Goal: Task Accomplishment & Management: Manage account settings

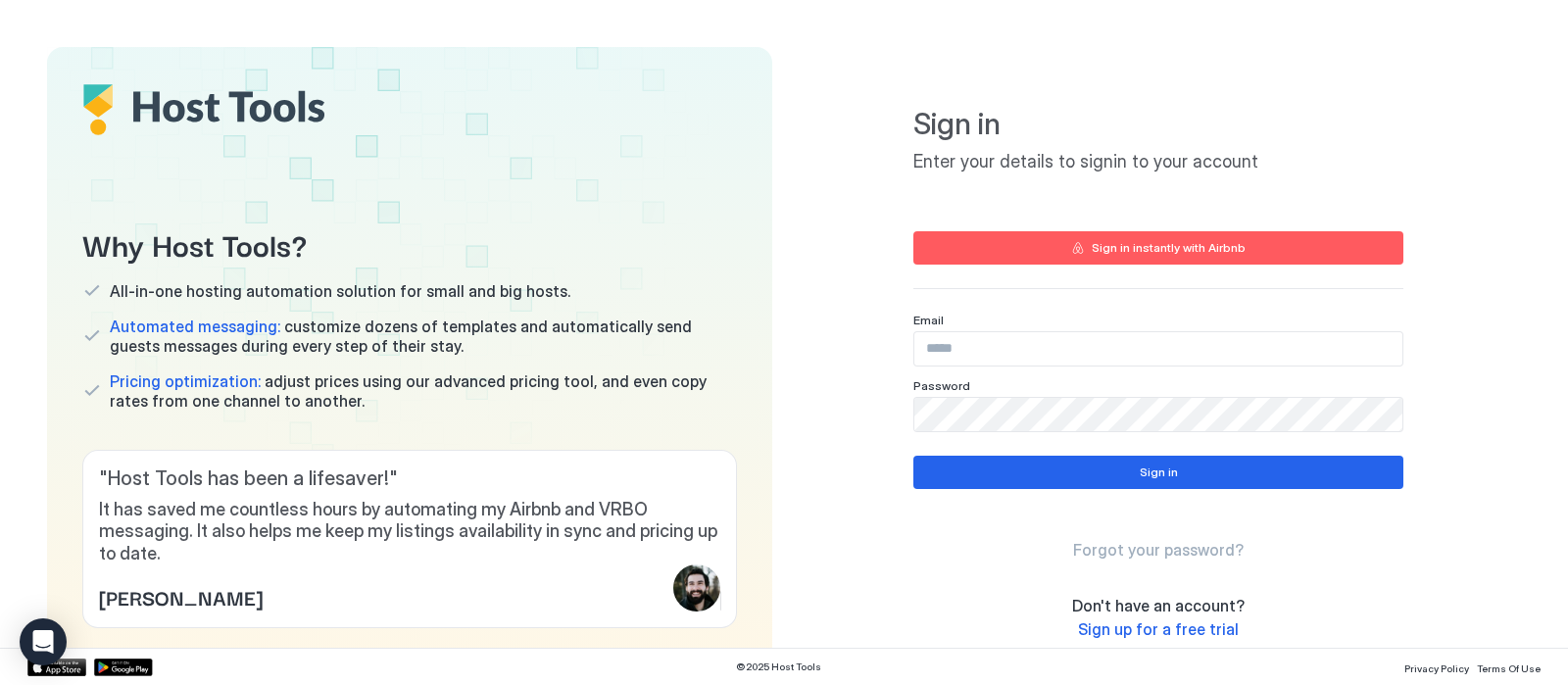
click at [1108, 348] on input "Input Field" at bounding box center [1158, 349] width 488 height 33
click at [930, 353] on input "Input Field" at bounding box center [1158, 349] width 488 height 33
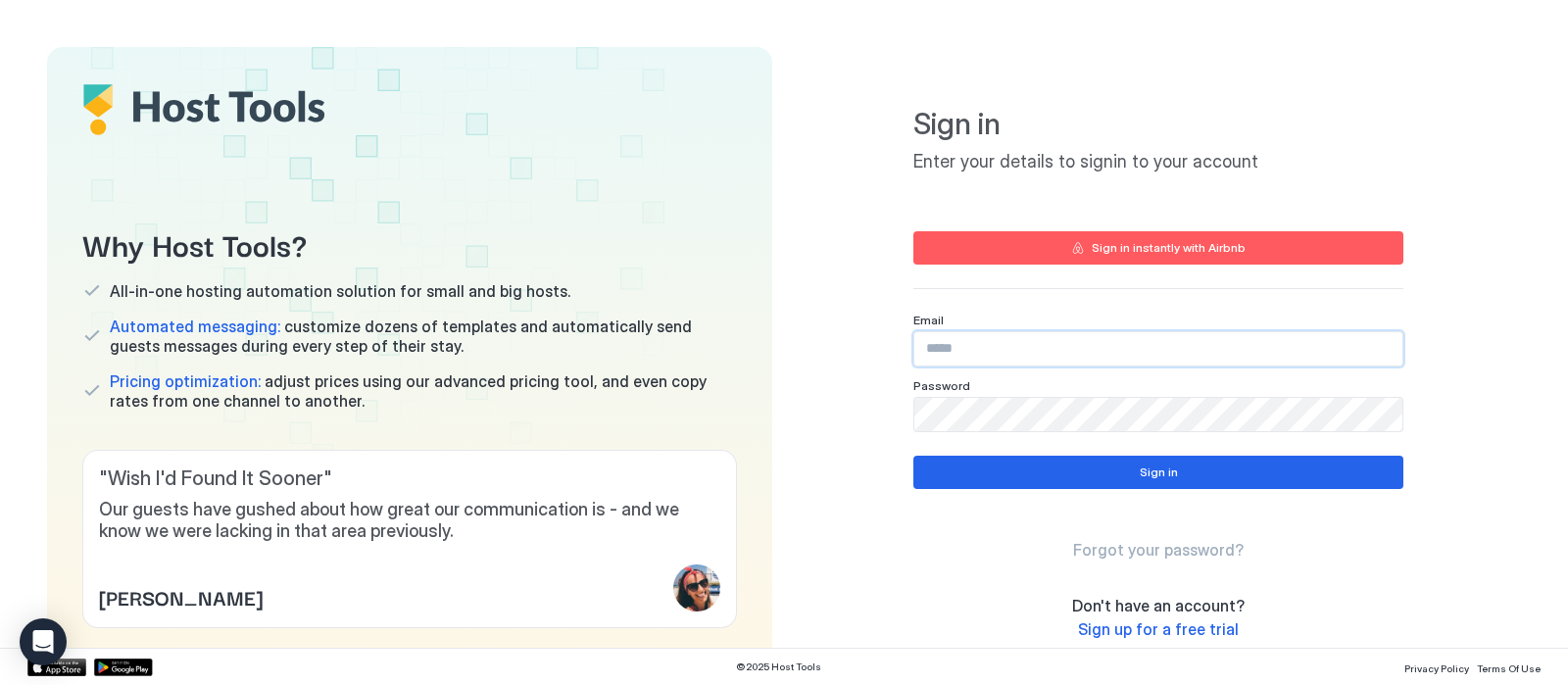
type input "**********"
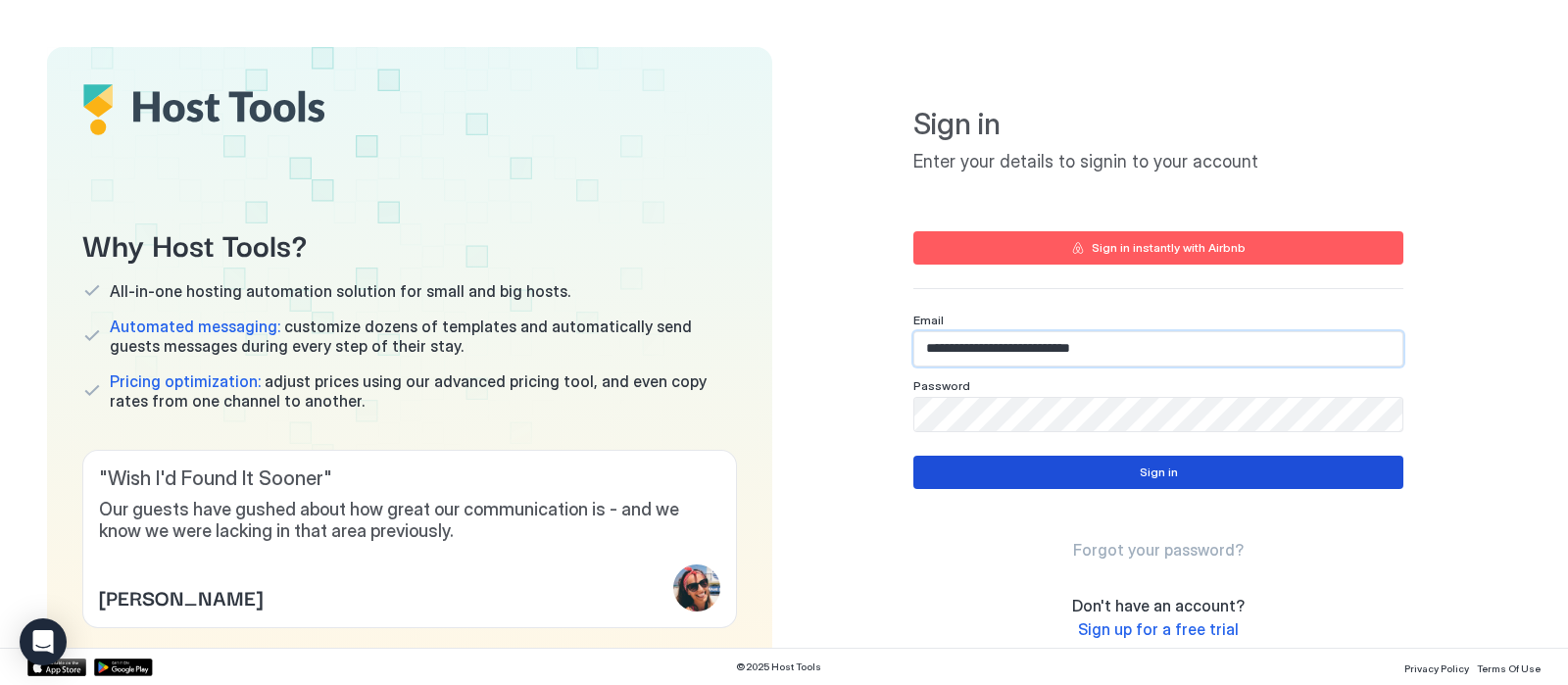
click at [1145, 465] on div "Sign in" at bounding box center [1159, 472] width 38 height 18
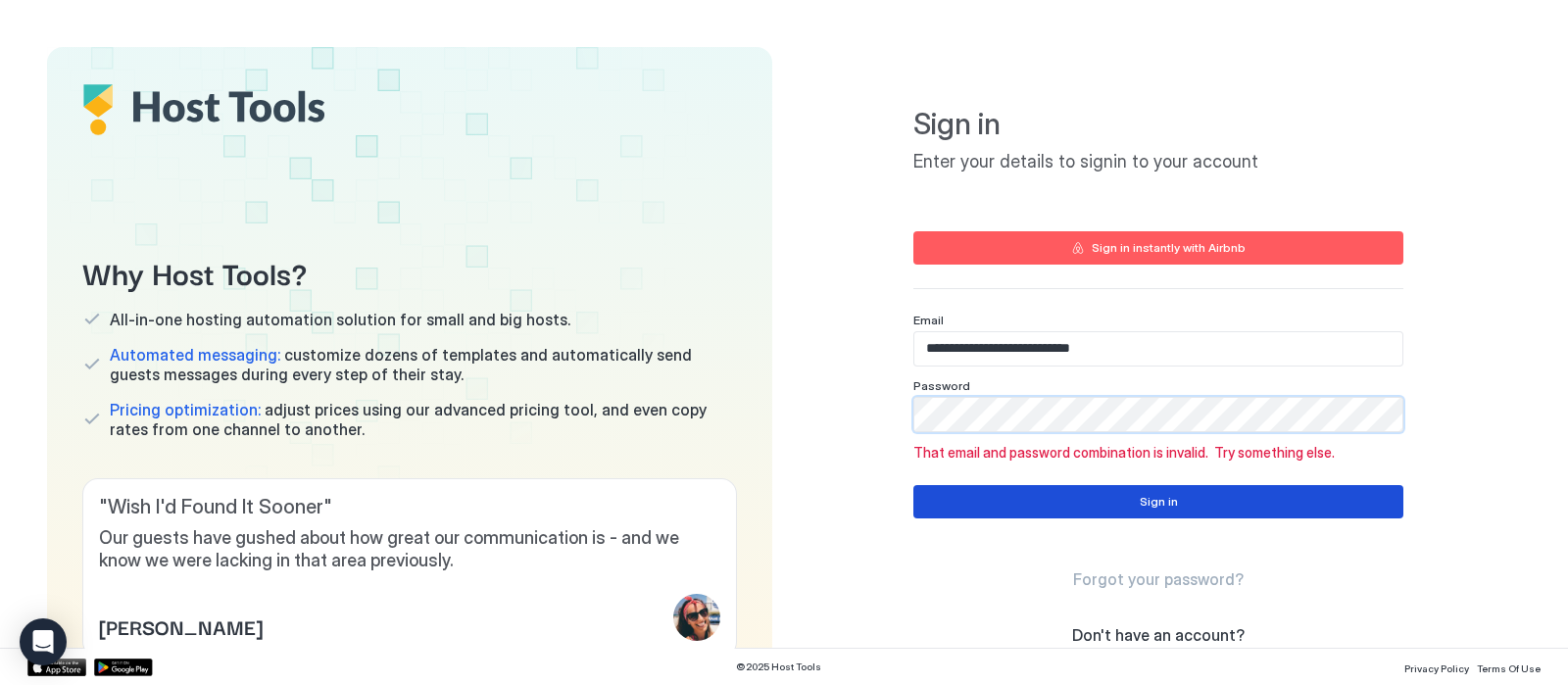
click at [1078, 504] on button "Sign in" at bounding box center [1158, 502] width 490 height 33
click at [1026, 397] on div at bounding box center [1158, 414] width 490 height 35
click at [763, 436] on div "Why Host Tools? All-in-one hosting automation solution for small and big hosts.…" at bounding box center [784, 370] width 1474 height 646
click at [917, 513] on button "Sign in" at bounding box center [1158, 502] width 490 height 33
click at [815, 393] on div "**********" at bounding box center [1158, 370] width 725 height 646
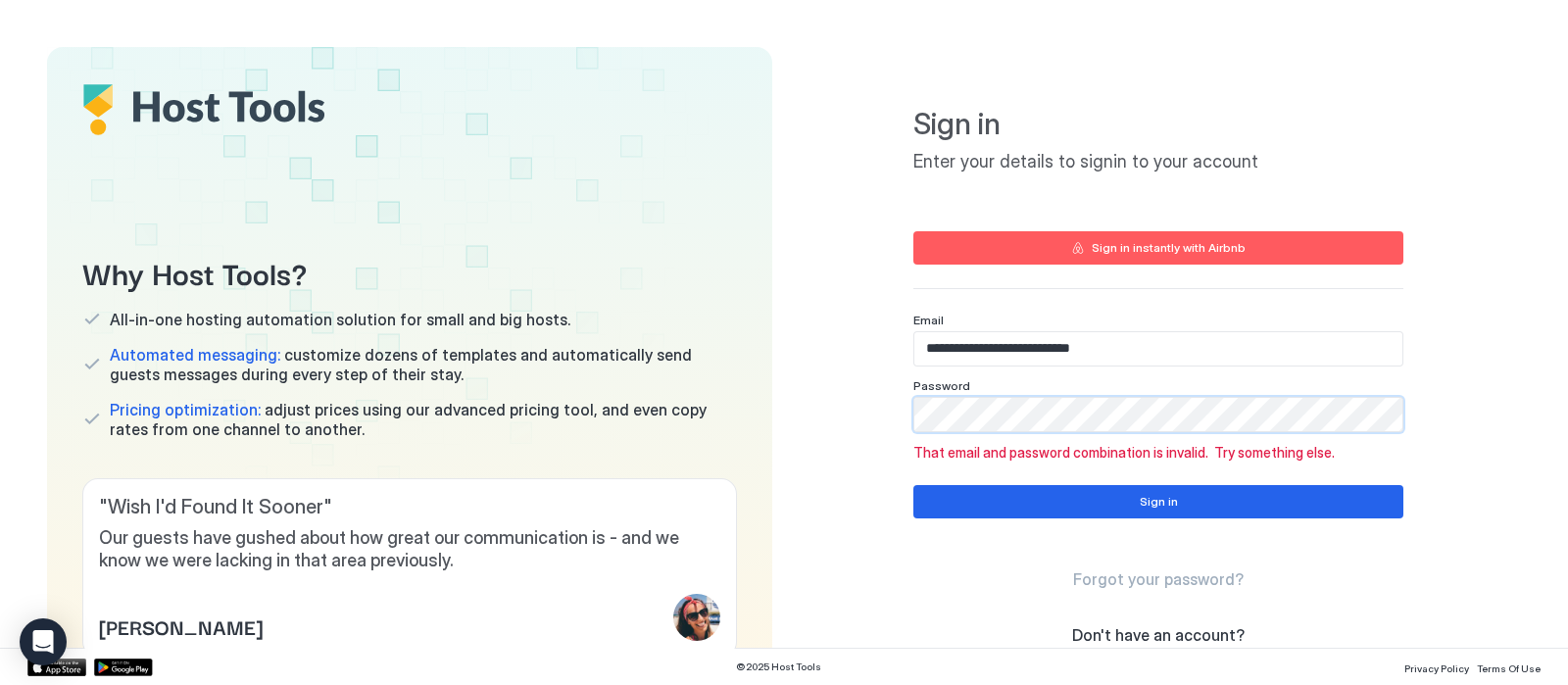
click at [1122, 254] on div "Sign in instantly with Airbnb" at bounding box center [1169, 248] width 153 height 18
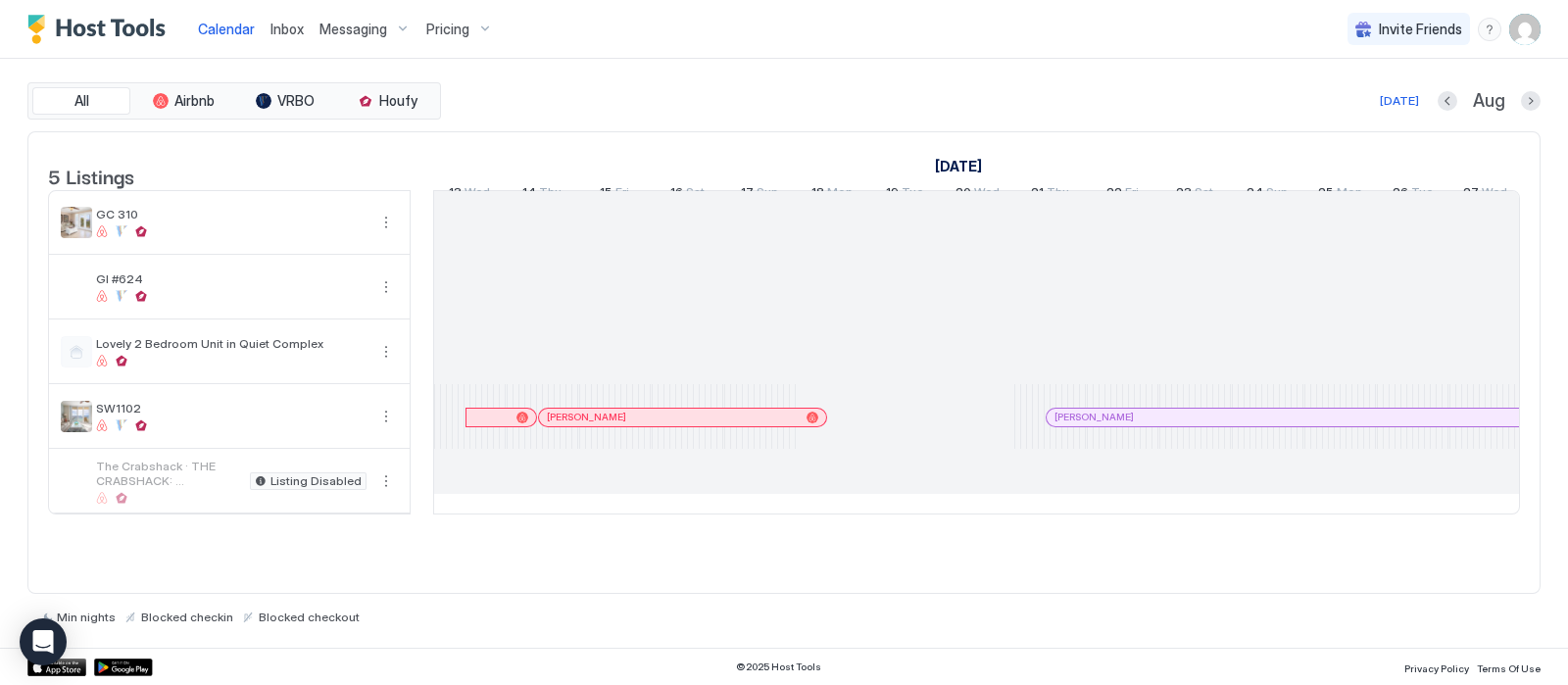
scroll to position [0, 1088]
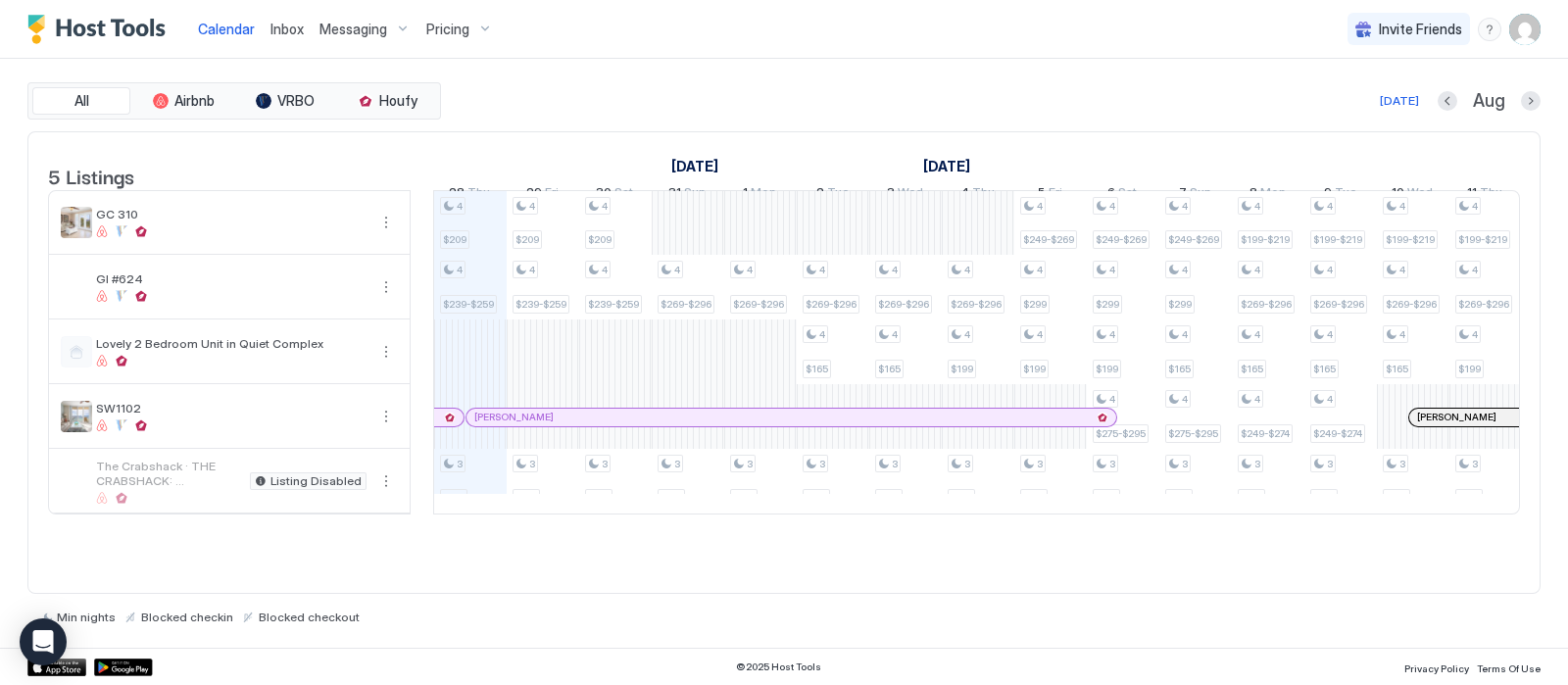
click at [671, 240] on div "4 $209 4 $239-$259 3 $175 4 $209 4 $239-$259 3 $175 4 $209 4 $239-$259 3 $175 4…" at bounding box center [1341, 352] width 3989 height 323
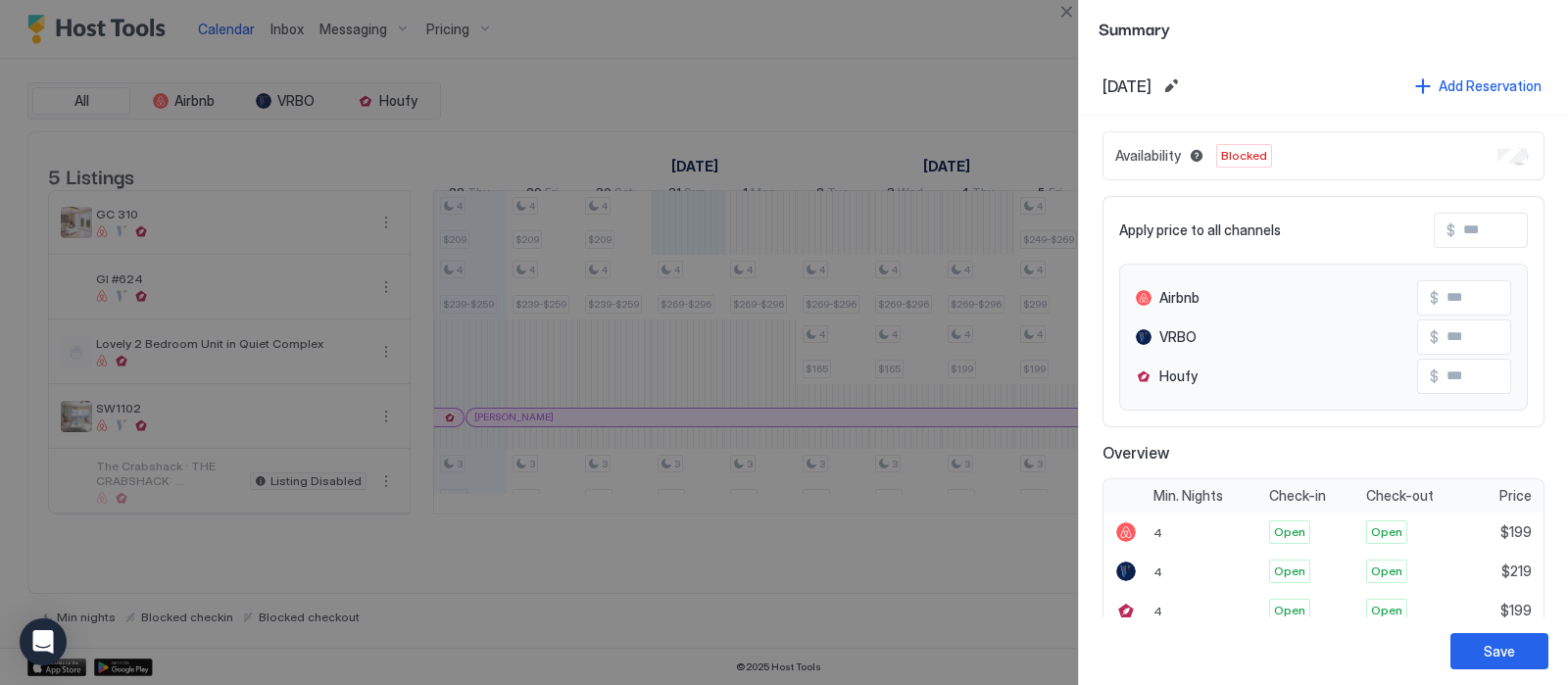
click at [956, 235] on div at bounding box center [784, 342] width 1568 height 685
click at [670, 232] on div at bounding box center [784, 342] width 1568 height 685
click at [1005, 53] on div at bounding box center [784, 342] width 1568 height 685
click at [1060, 18] on button "Close" at bounding box center [1066, 12] width 24 height 24
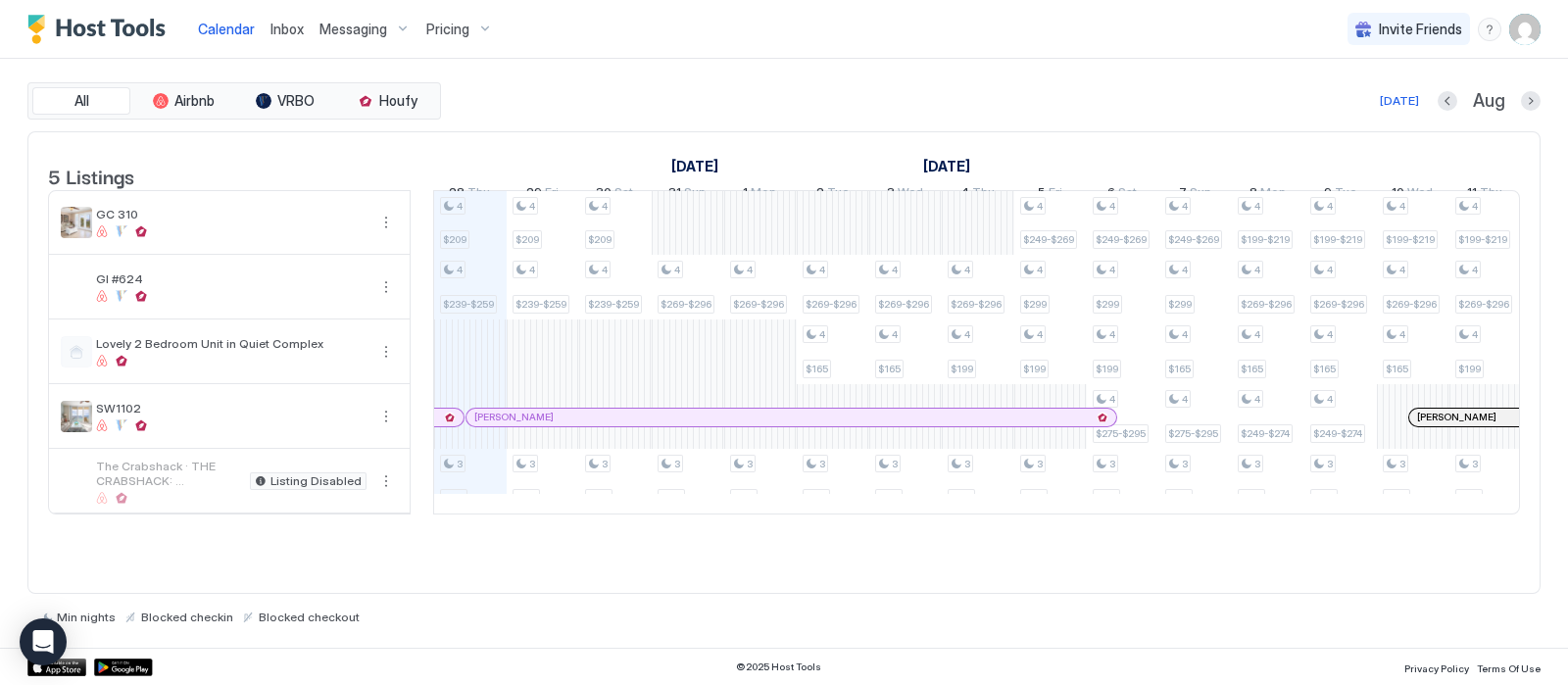
click at [682, 234] on div "4 $209 4 $239-$259 3 $175 4 $209 4 $239-$259 3 $175 4 $209 4 $239-$259 3 $175 4…" at bounding box center [1341, 352] width 3989 height 323
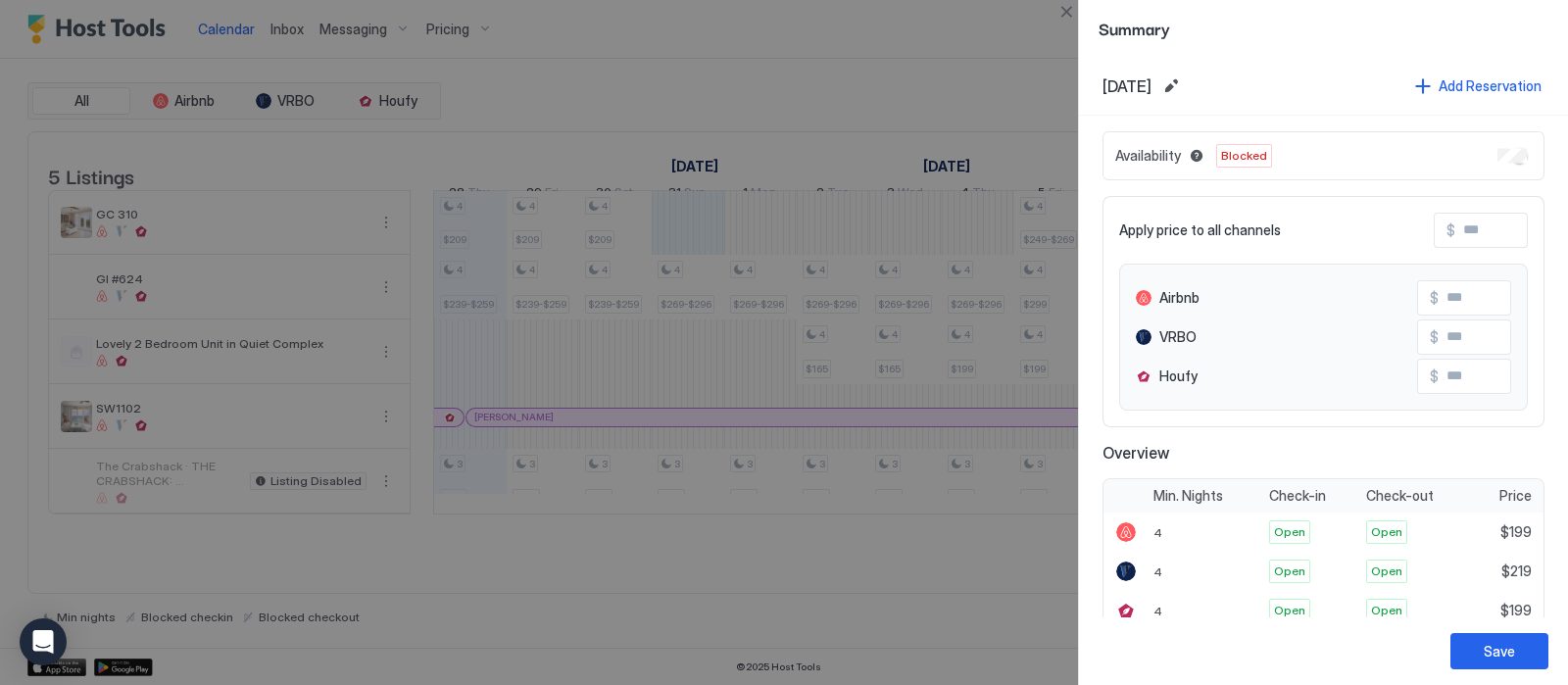
drag, startPoint x: 682, startPoint y: 234, endPoint x: 974, endPoint y: 240, distance: 292.1
click at [974, 240] on div at bounding box center [784, 342] width 1568 height 685
click at [1479, 654] on button "Save" at bounding box center [1499, 652] width 98 height 36
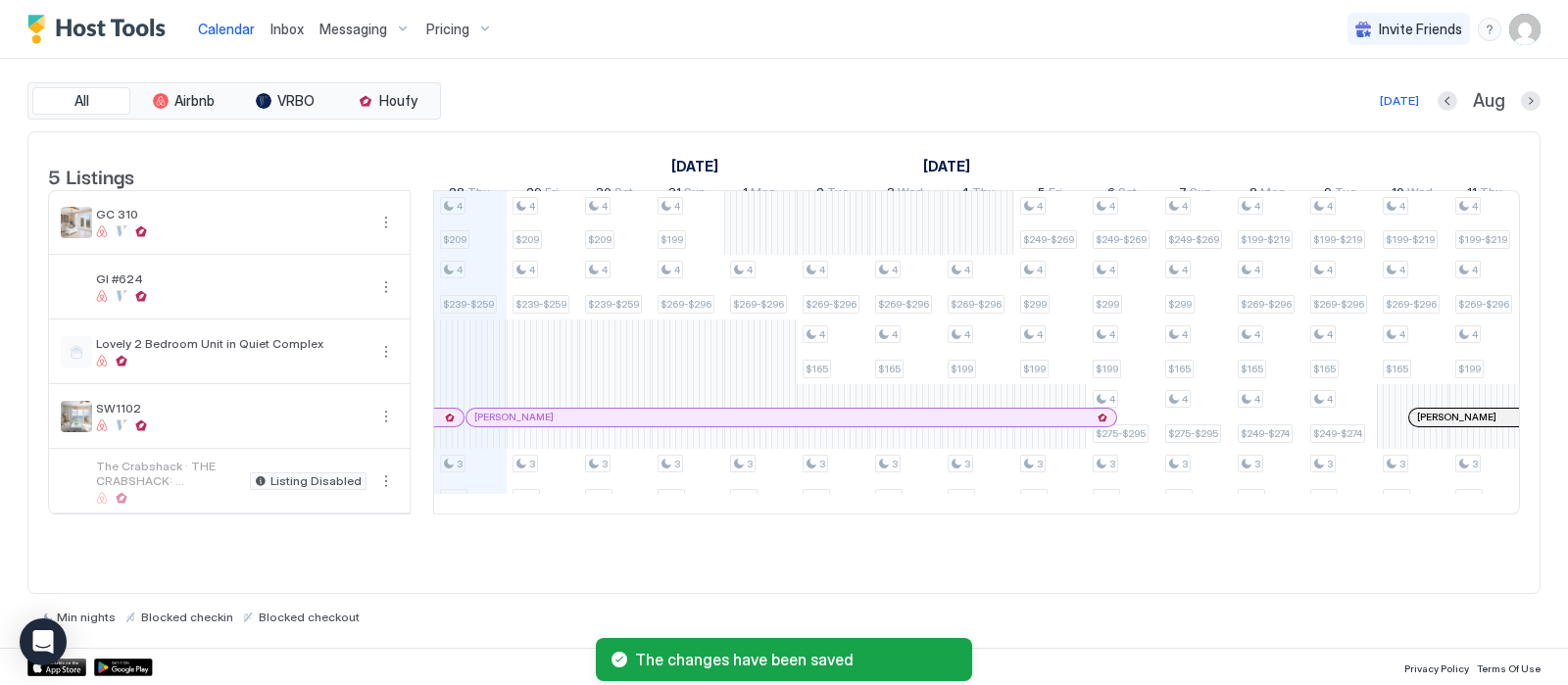
click at [745, 239] on div "4 $209 4 $239-$259 3 $175 4 $209 4 $239-$259 3 $175 4 $209 4 $239-$259 3 $175 4…" at bounding box center [1341, 352] width 3989 height 323
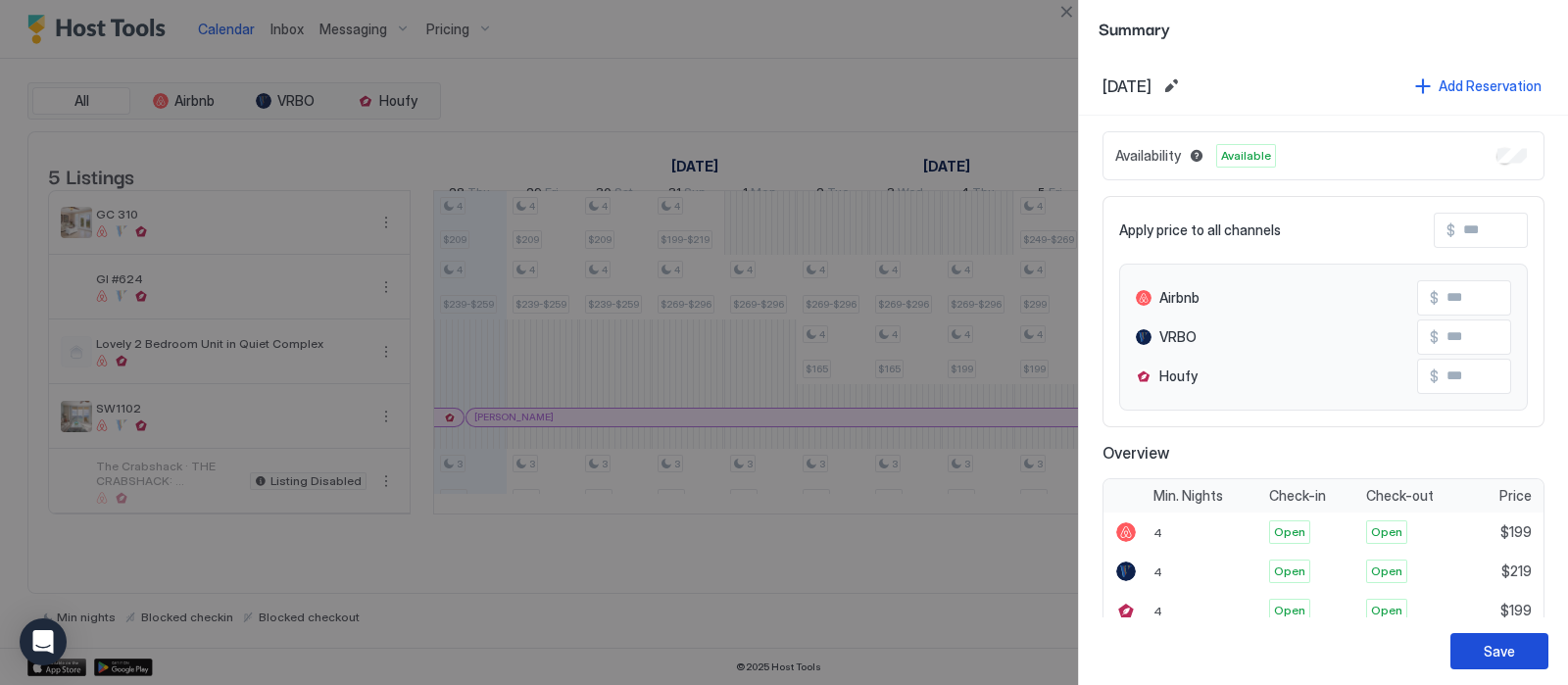
click at [1492, 649] on div "Save" at bounding box center [1499, 652] width 31 height 21
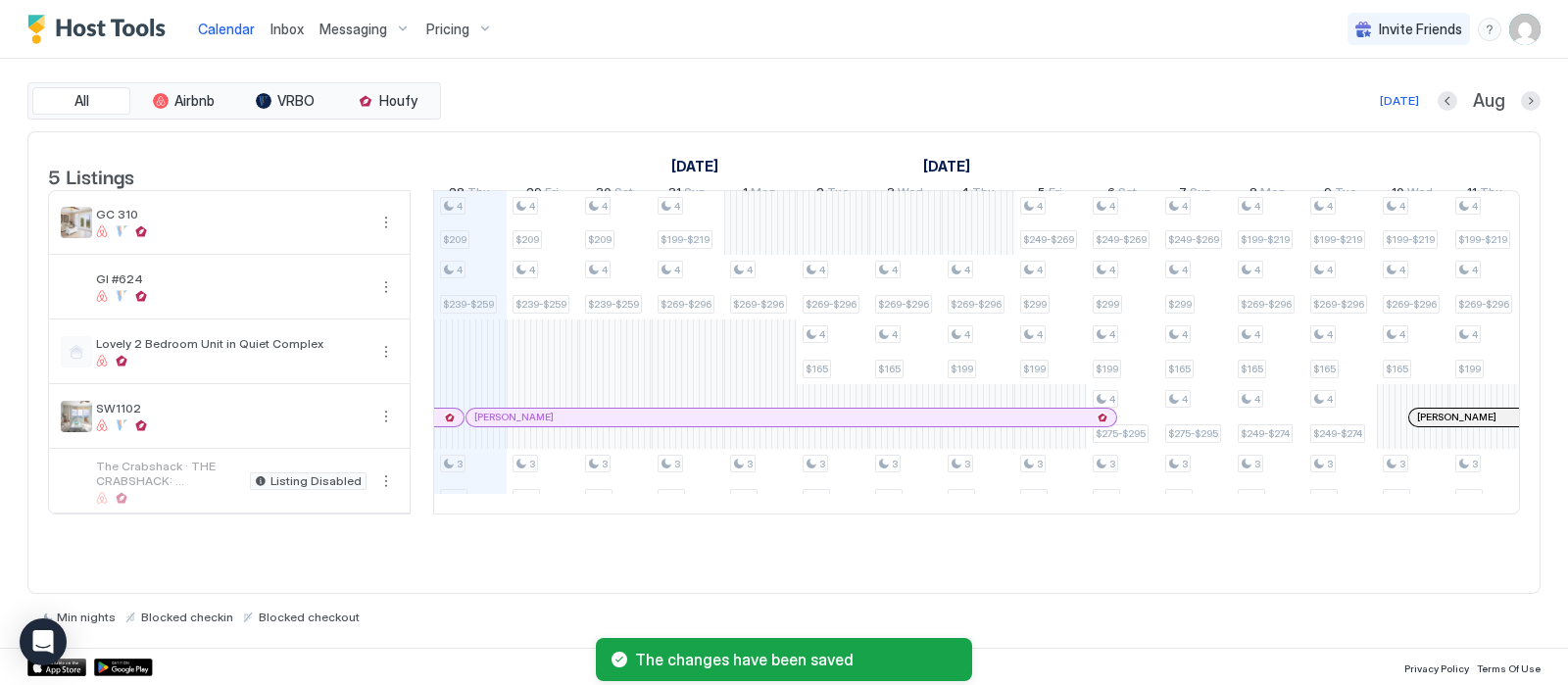
click at [759, 230] on div "4 $209 4 $239-$259 3 $175 4 $209 4 $239-$259 3 $175 4 $209 4 $239-$259 3 $175 4…" at bounding box center [1341, 352] width 3989 height 323
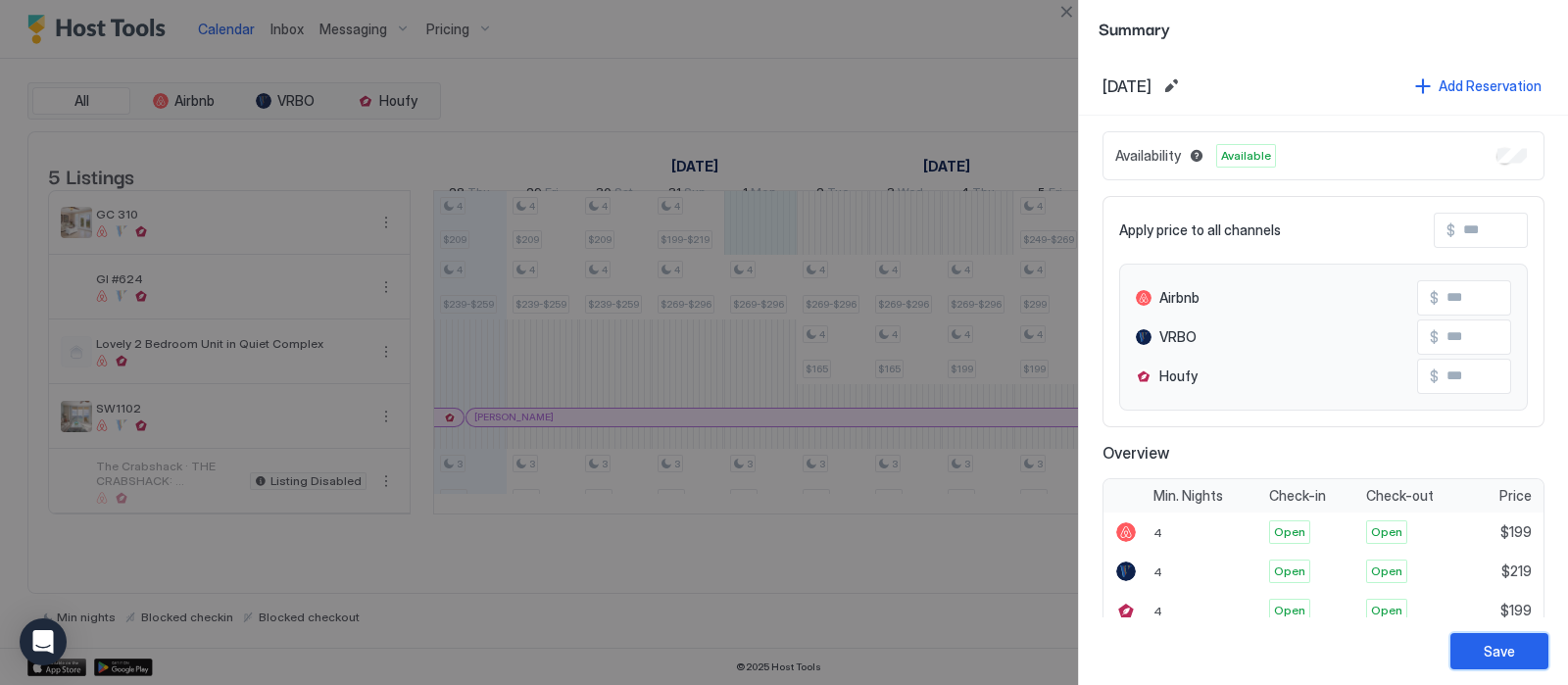
click at [1492, 649] on div "Save" at bounding box center [1499, 652] width 31 height 21
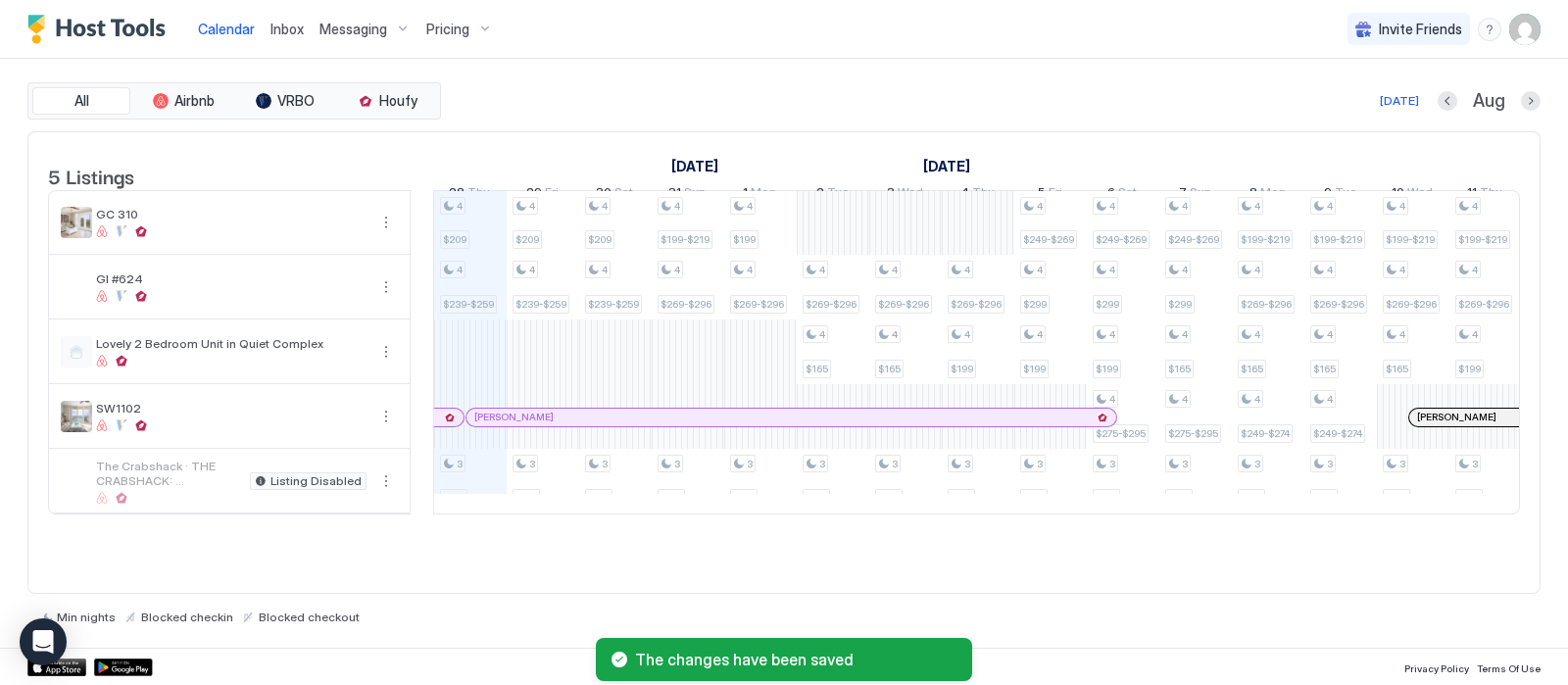
click at [818, 235] on div "4 $209 4 $239-$259 3 $175 4 $209 4 $239-$259 3 $175 4 $209 4 $239-$259 3 $175 4…" at bounding box center [1341, 352] width 3989 height 323
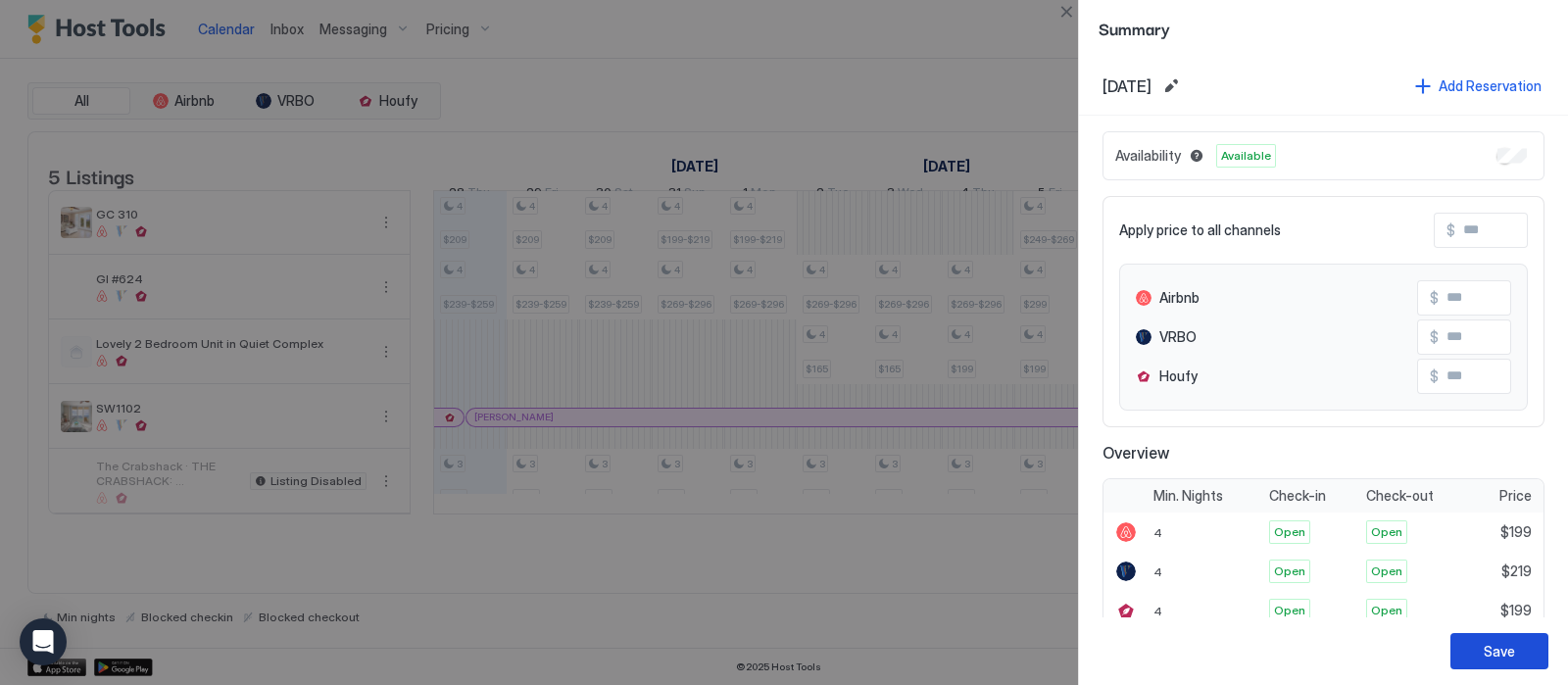
click at [1499, 657] on div "Save" at bounding box center [1499, 652] width 31 height 21
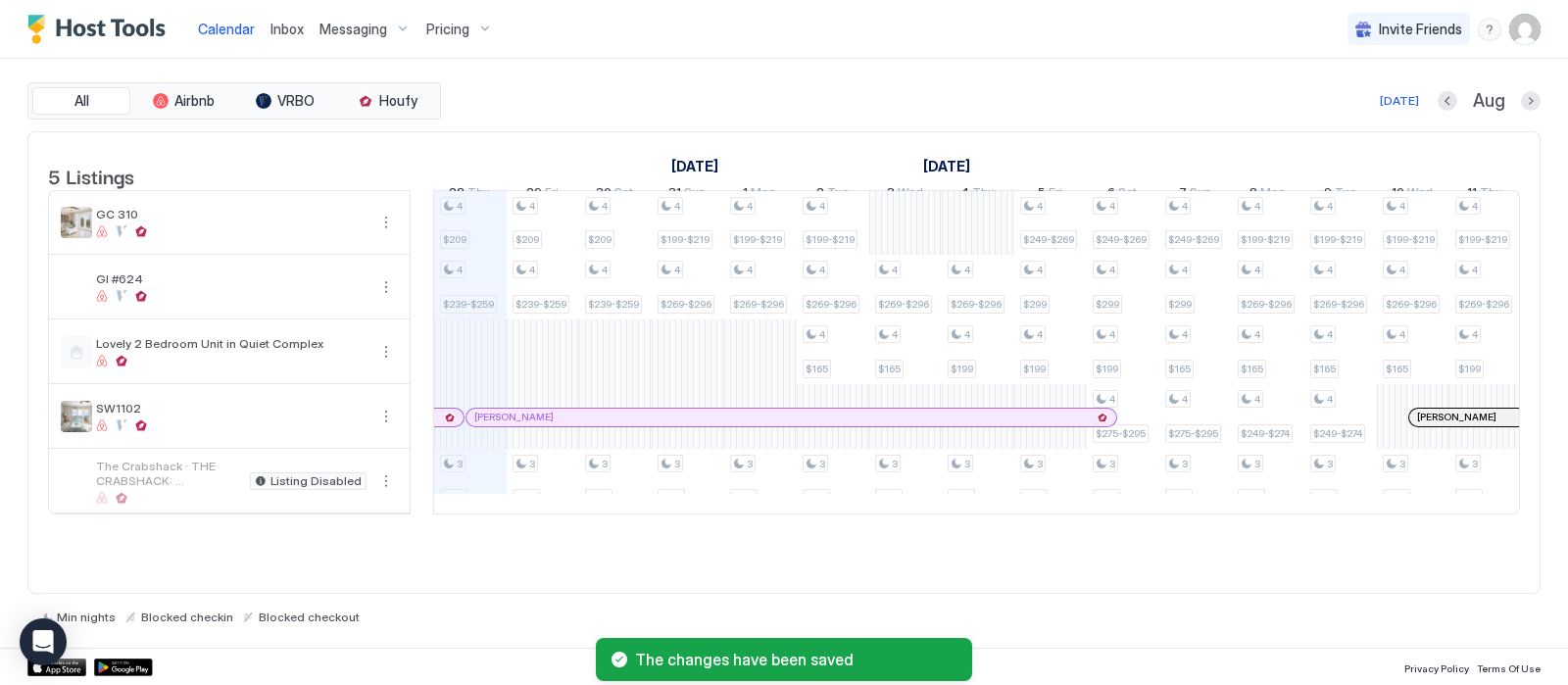
click at [894, 231] on div "4 $209 4 $239-$259 3 $175 4 $209 4 $239-$259 3 $175 4 $209 4 $239-$259 3 $175 4…" at bounding box center [1341, 352] width 3989 height 323
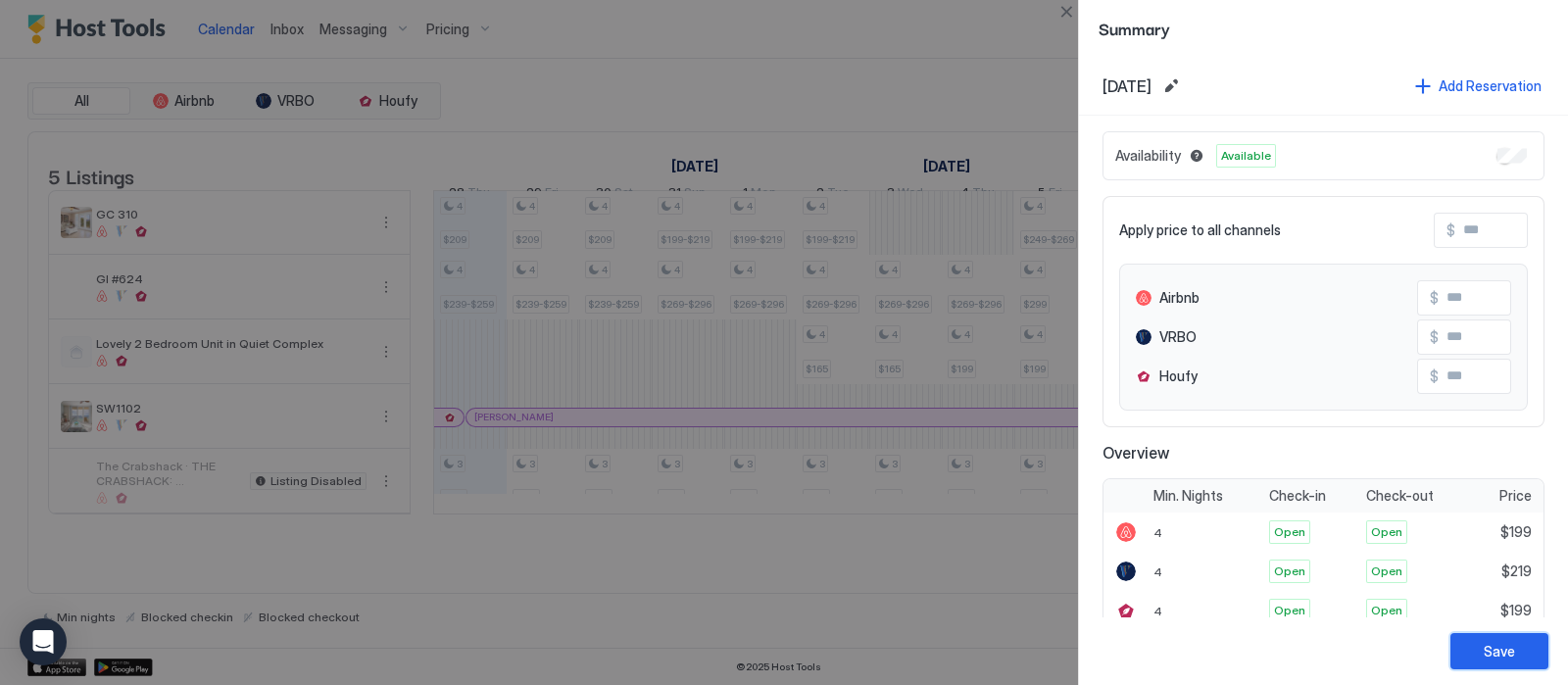
click at [1509, 648] on div "Save" at bounding box center [1499, 652] width 31 height 21
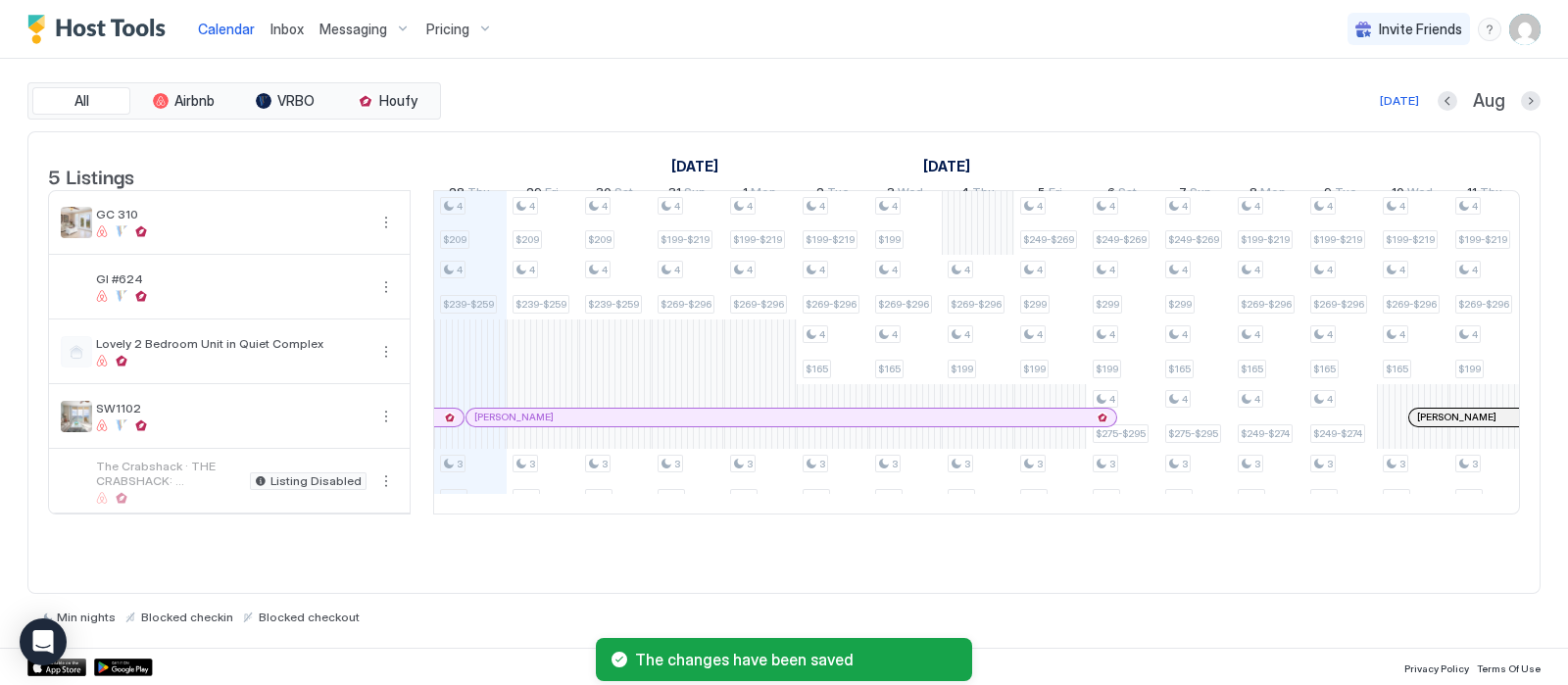
click at [978, 251] on div "4 $209 4 $239-$259 3 $175 4 $209 4 $239-$259 3 $175 4 $209 4 $239-$259 3 $175 4…" at bounding box center [1341, 352] width 3989 height 323
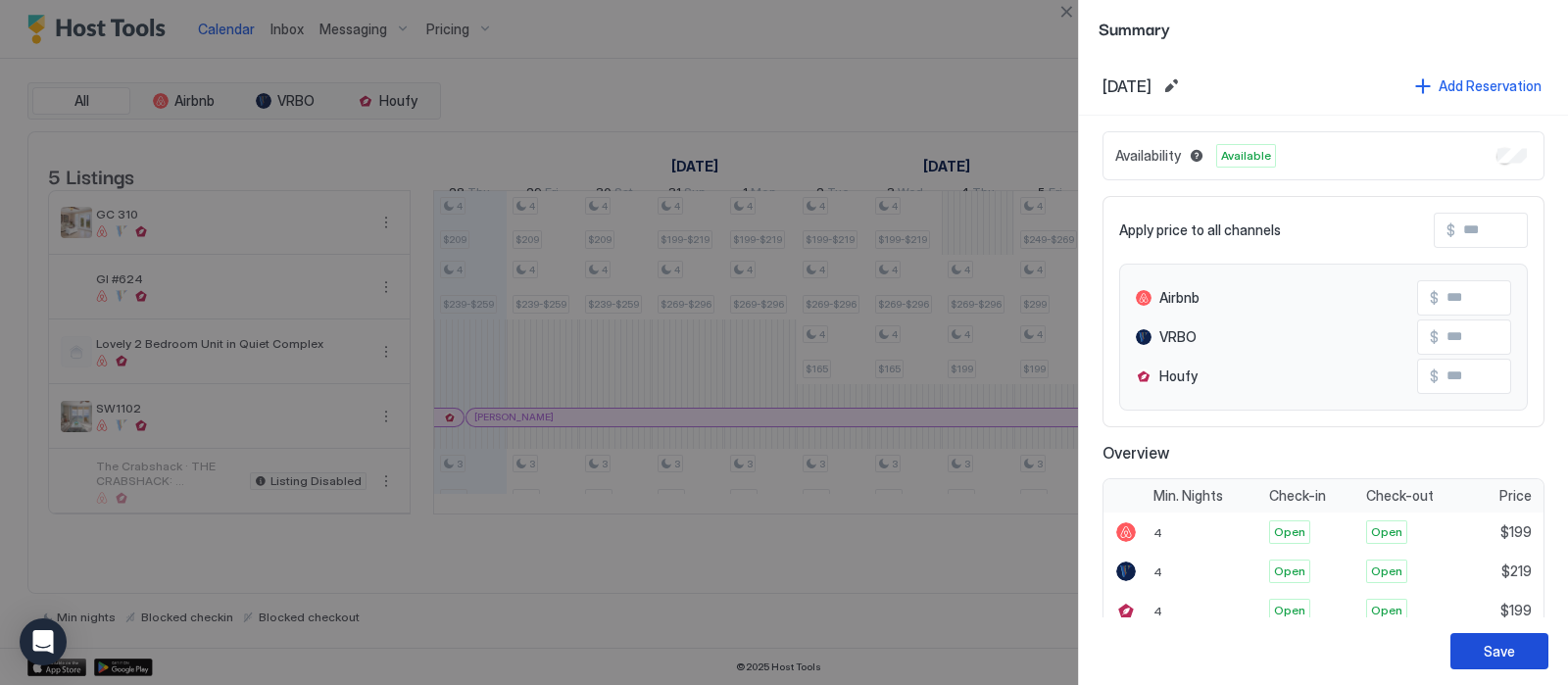
click at [1497, 649] on div "Save" at bounding box center [1499, 652] width 31 height 21
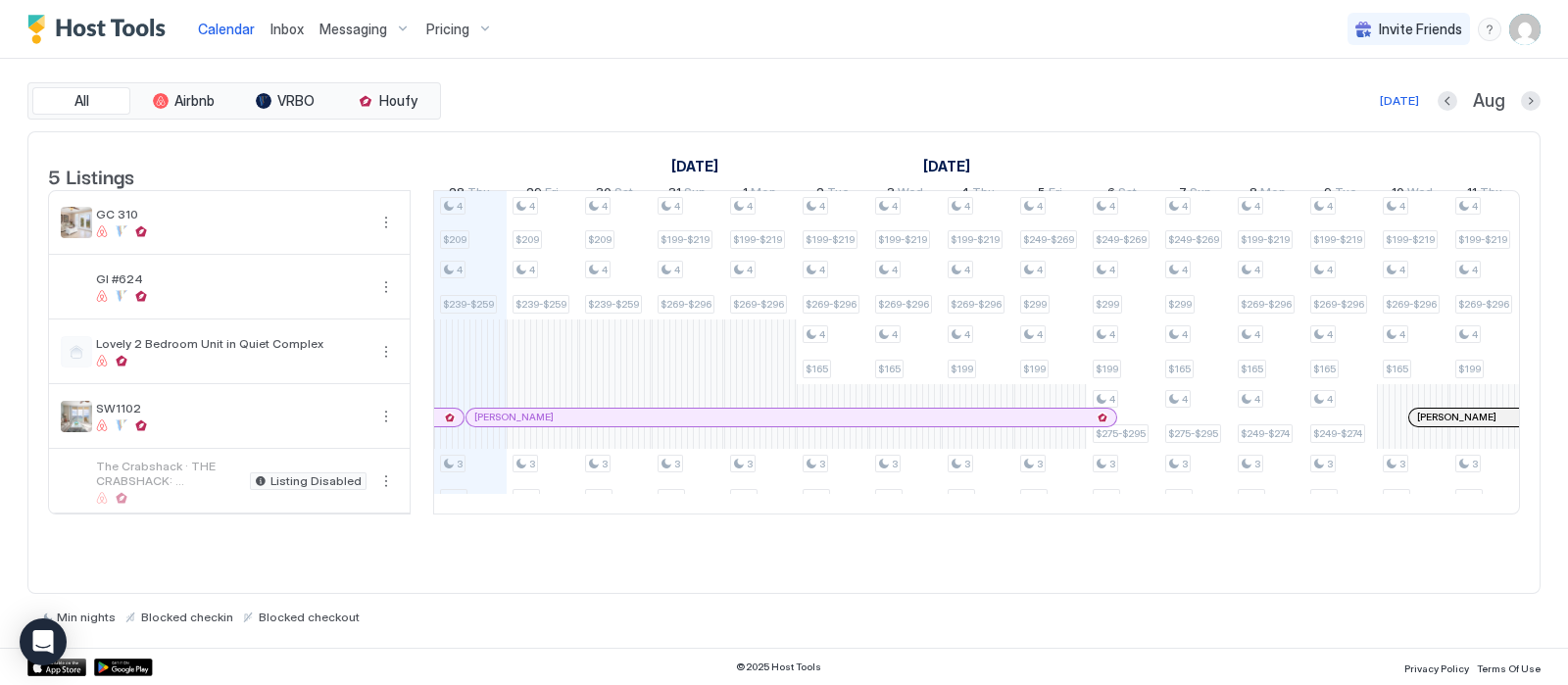
click at [487, 27] on div "Pricing" at bounding box center [459, 30] width 83 height 33
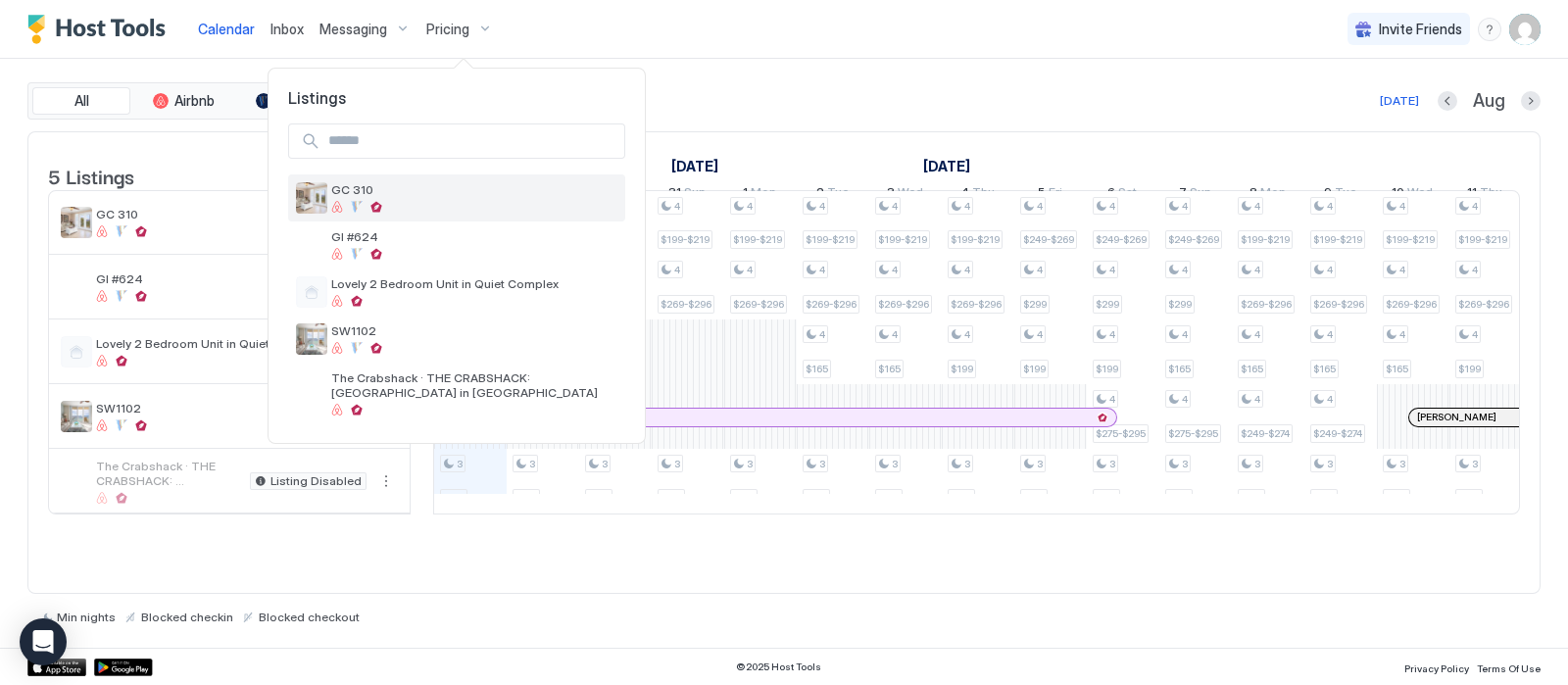
click at [319, 193] on img "listing image" at bounding box center [312, 198] width 31 height 31
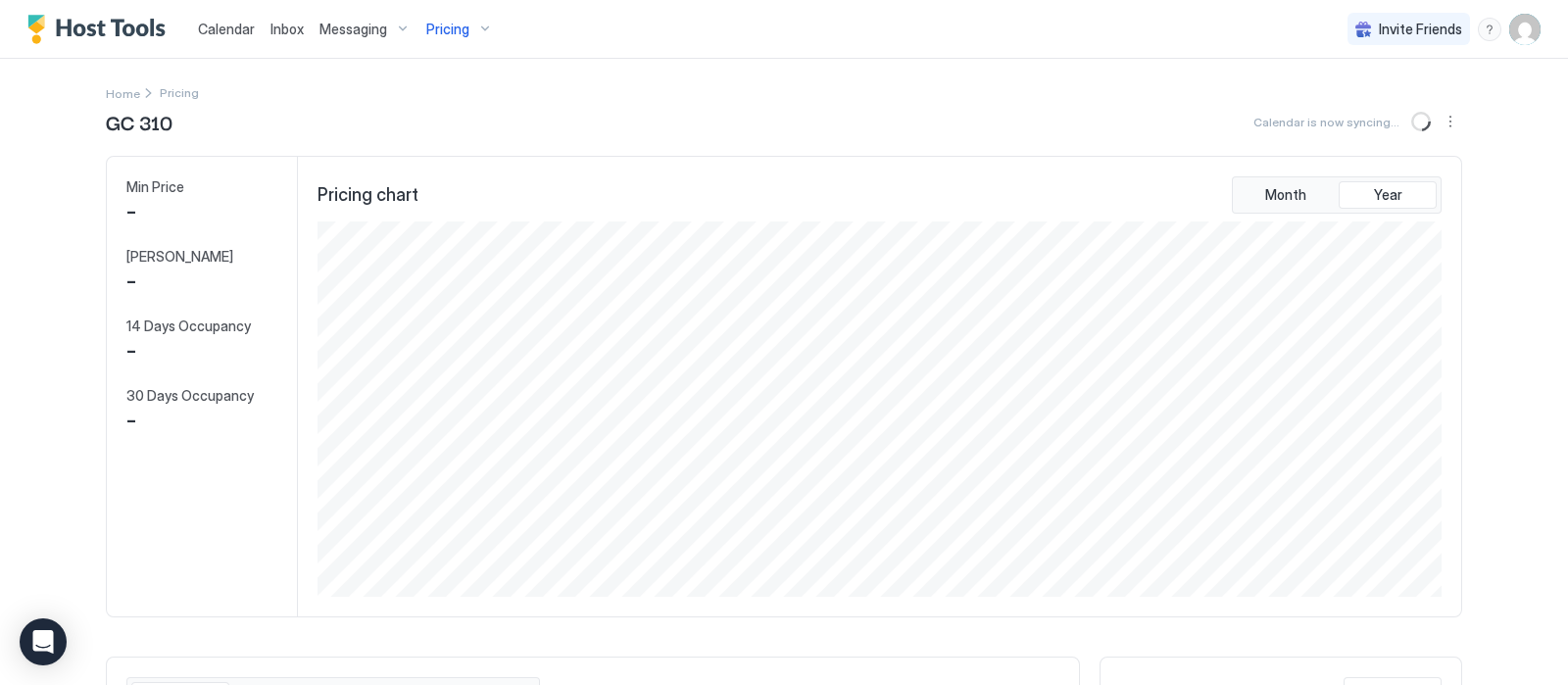
scroll to position [377, 1129]
click at [223, 27] on span "Calendar" at bounding box center [226, 29] width 57 height 17
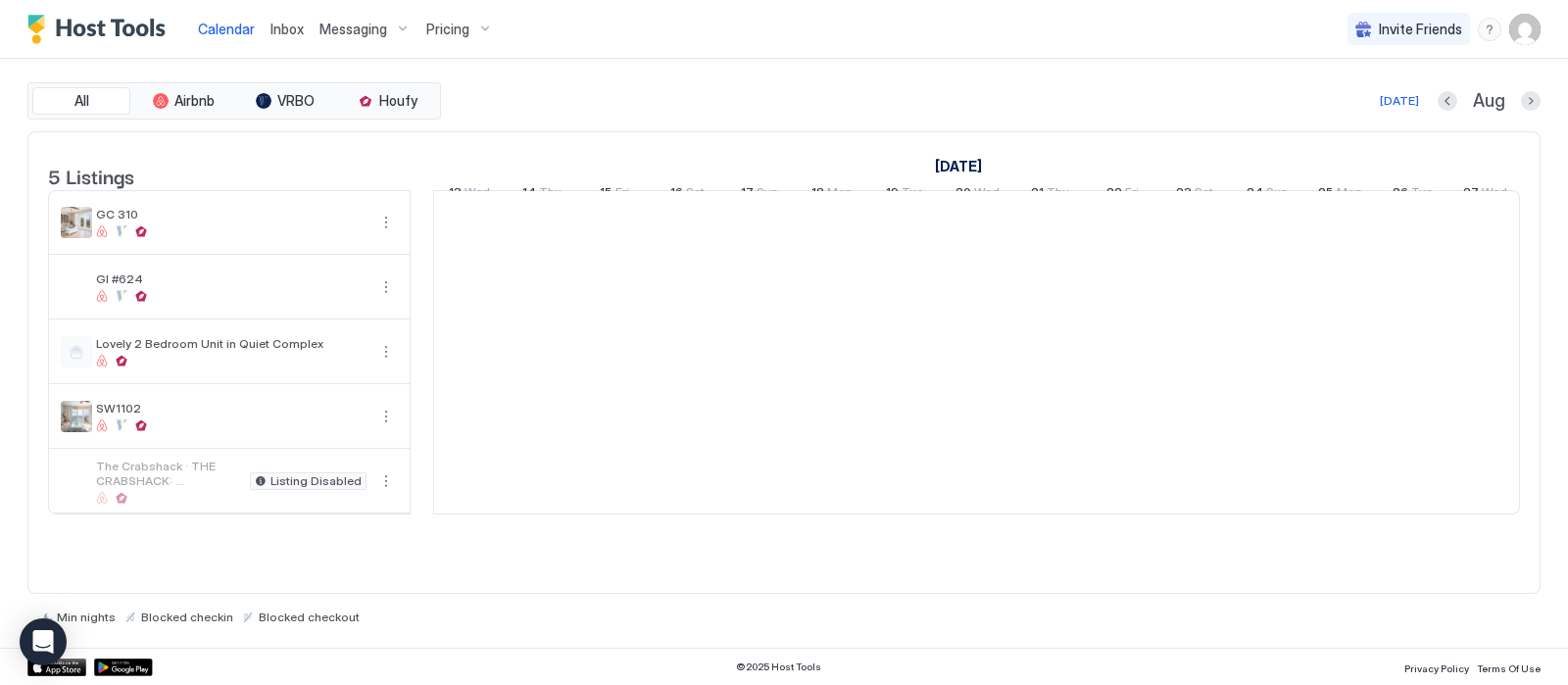
scroll to position [0, 1088]
